Goal: Task Accomplishment & Management: Manage account settings

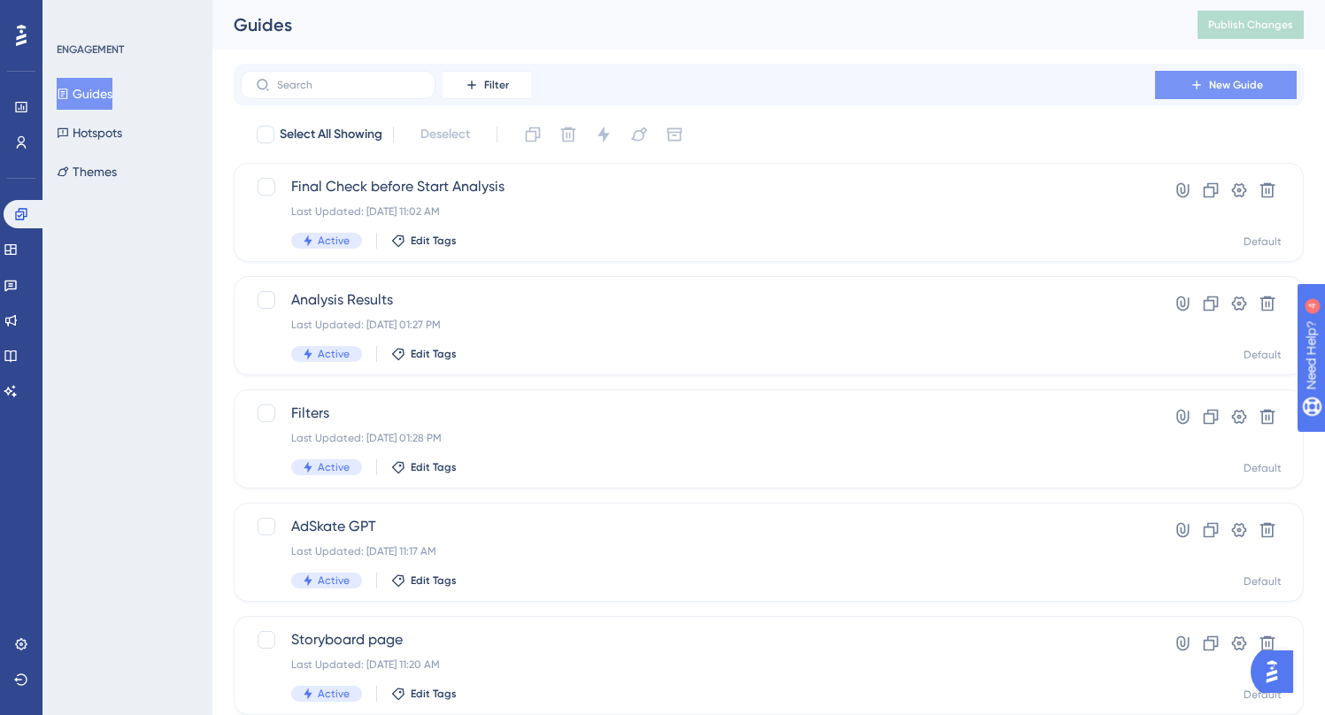
click at [1218, 86] on span "New Guide" at bounding box center [1236, 85] width 54 height 14
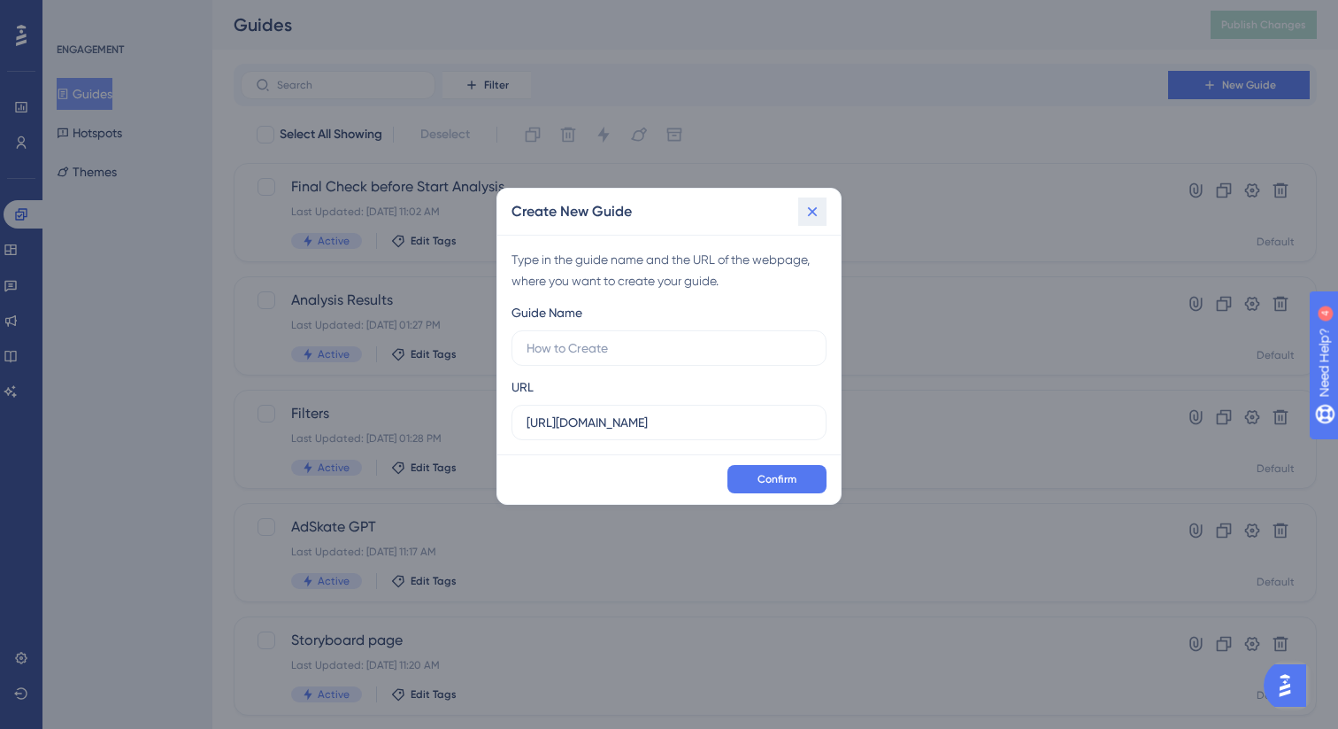
click at [810, 213] on icon at bounding box center [813, 211] width 10 height 10
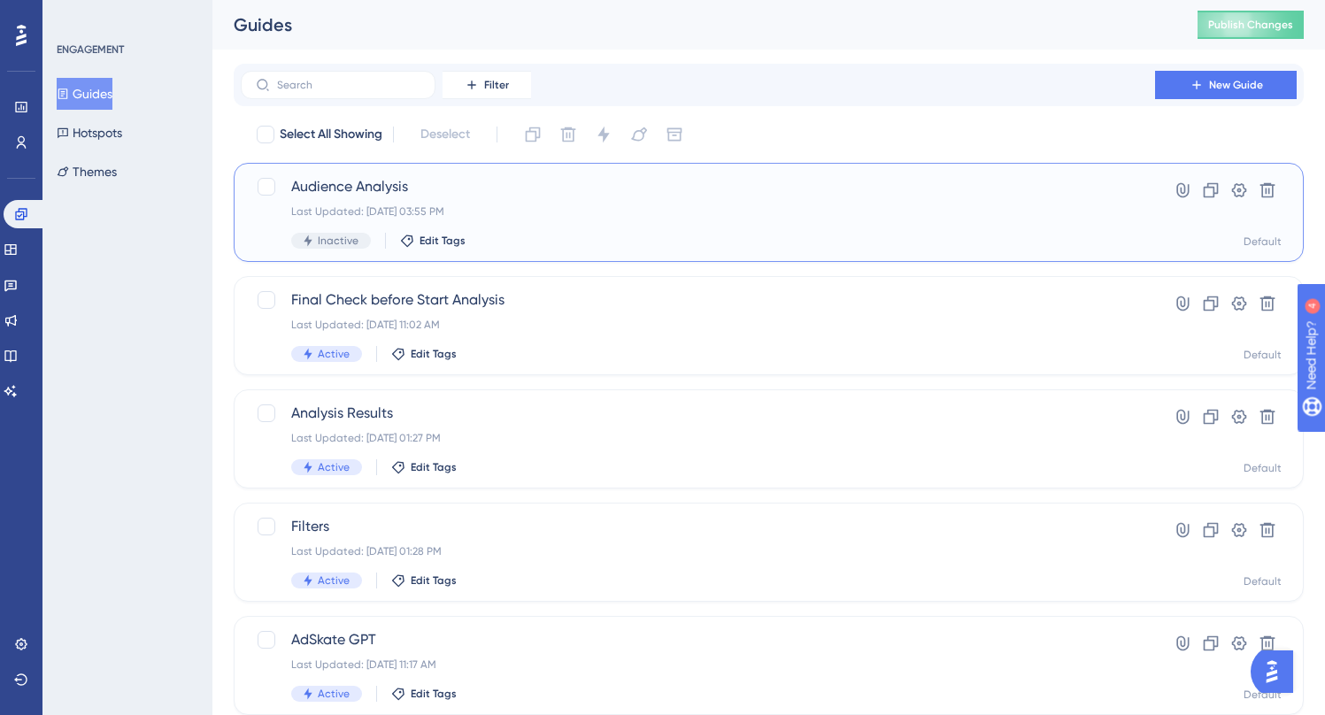
click at [916, 226] on div "Audience Analysis Last Updated: [DATE] 03:55 PM Inactive Edit Tags" at bounding box center [697, 212] width 813 height 73
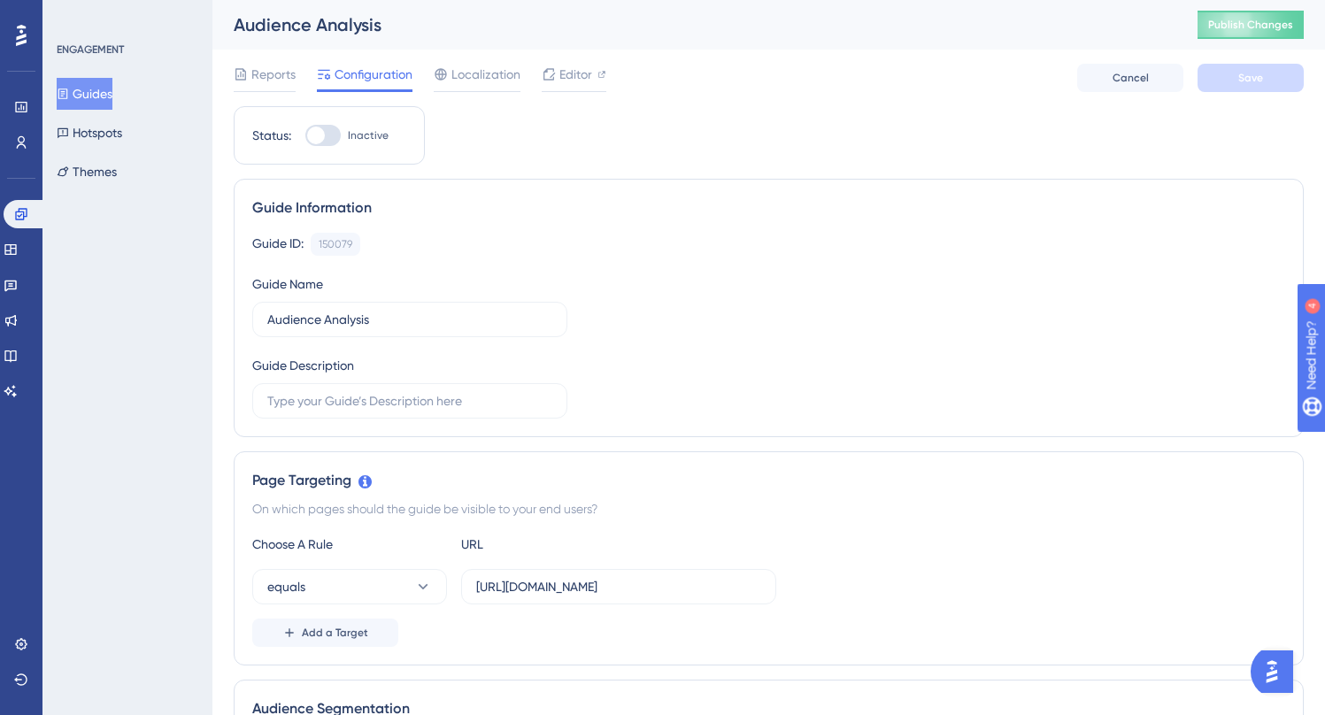
click at [323, 126] on div at bounding box center [322, 135] width 35 height 21
click at [305, 135] on input "Inactive" at bounding box center [305, 135] width 1 height 1
checkbox input "true"
click at [1258, 77] on span "Save" at bounding box center [1250, 78] width 25 height 14
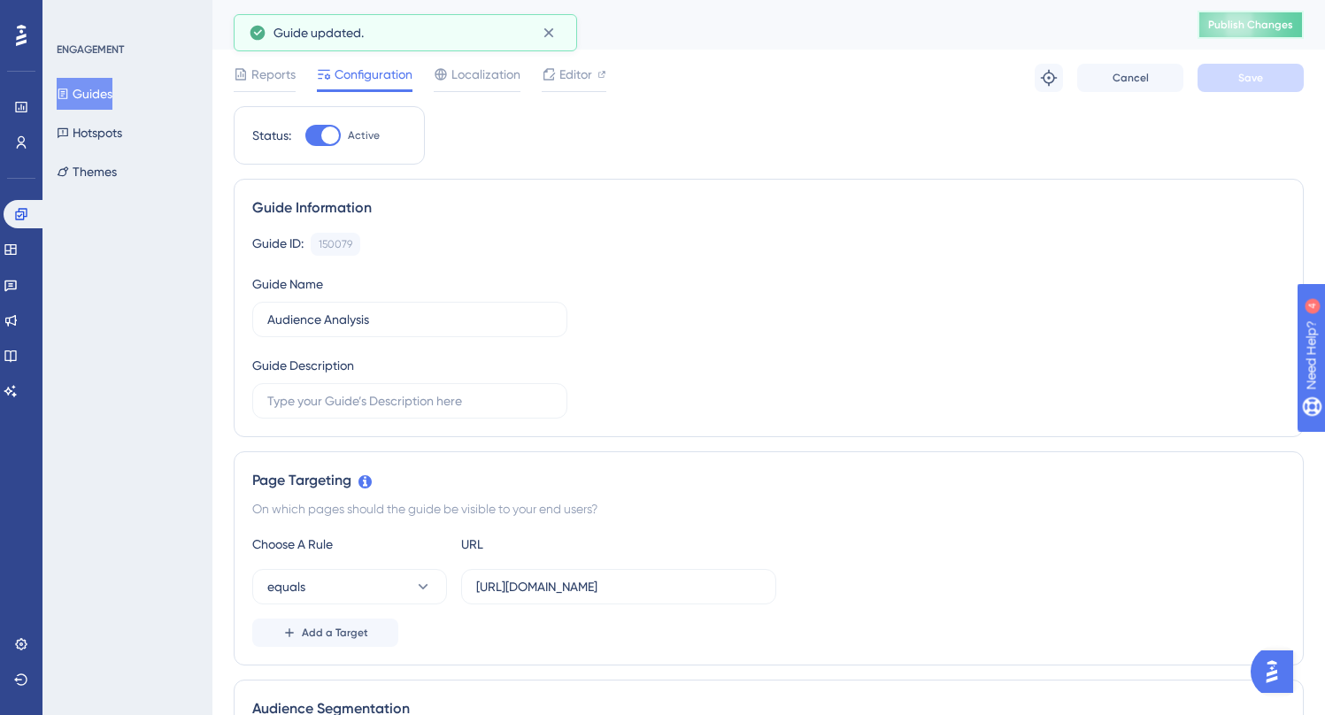
click at [1275, 20] on span "Publish Changes" at bounding box center [1250, 25] width 85 height 14
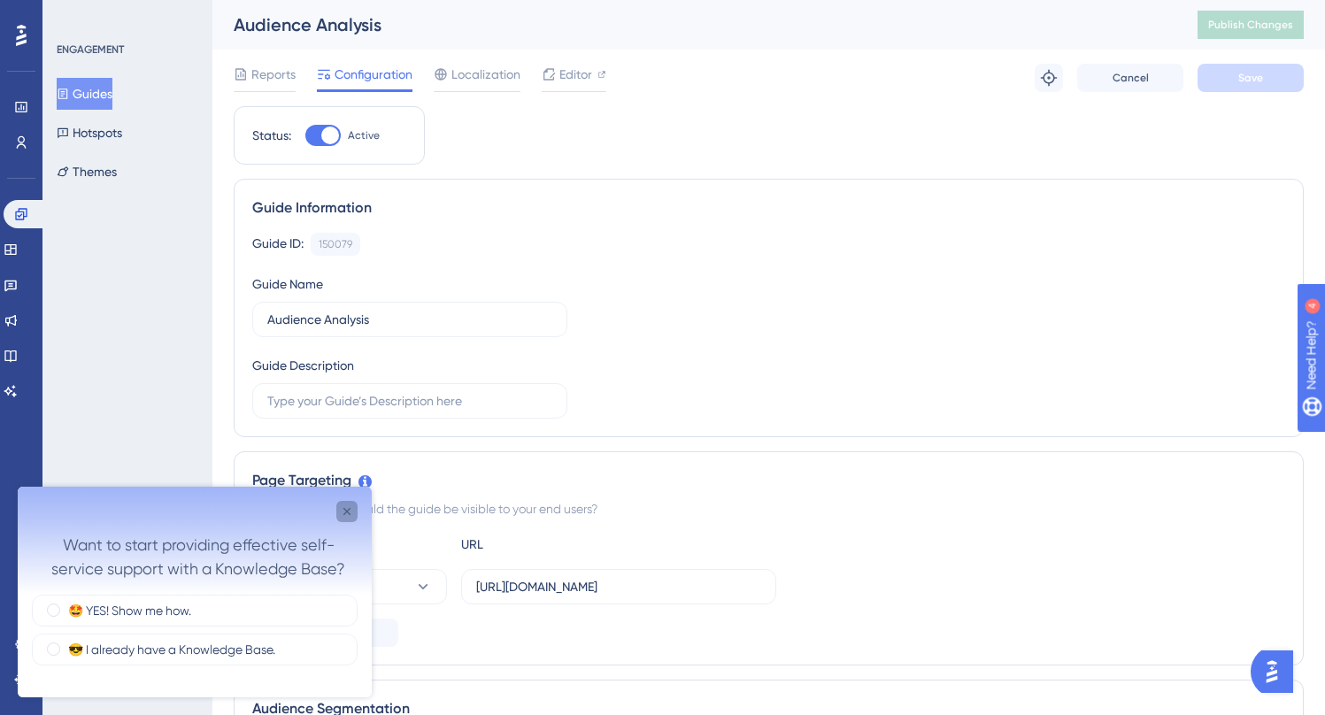
click at [354, 513] on div "Close survey" at bounding box center [346, 511] width 21 height 21
